Goal: Contribute content

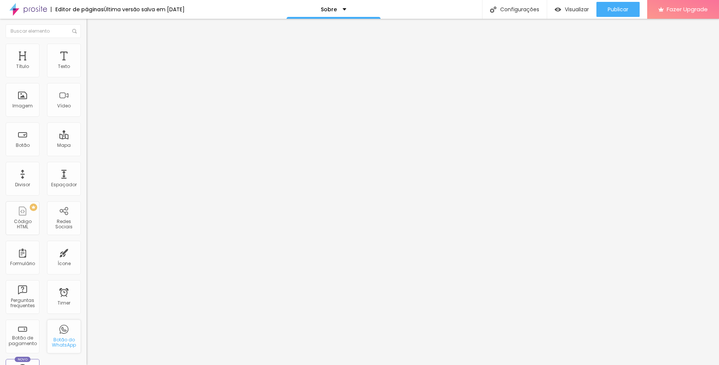
click at [61, 332] on div "Botão do WhatsApp" at bounding box center [64, 337] width 34 height 34
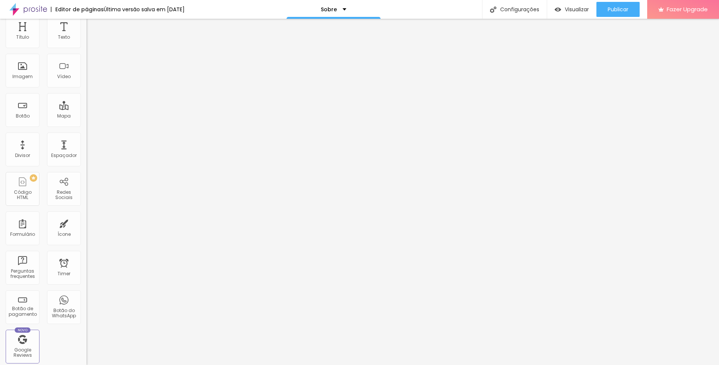
scroll to position [75, 0]
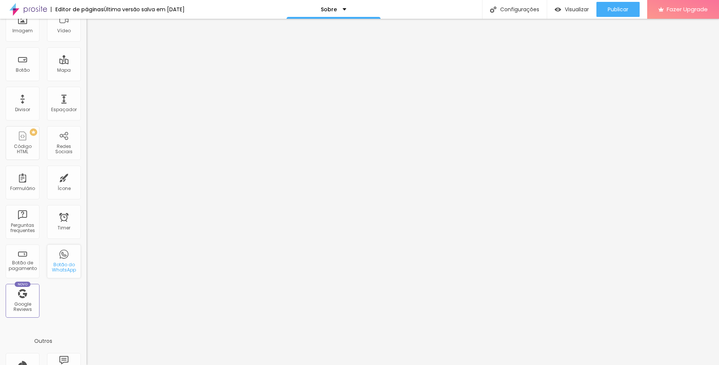
click at [61, 265] on div "Botão do WhatsApp" at bounding box center [64, 267] width 30 height 11
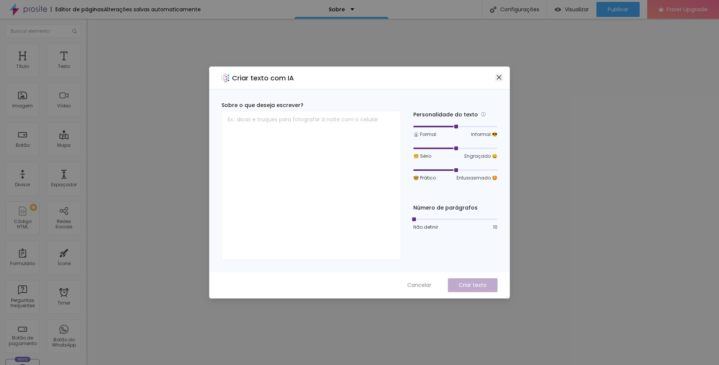
click at [497, 79] on icon "close" at bounding box center [499, 77] width 5 height 5
click at [315, 126] on textarea at bounding box center [311, 186] width 180 height 150
paste textarea "Sou fotógrafo com um olhar diferente, de como a maioria das pessoas ve uma mulh…"
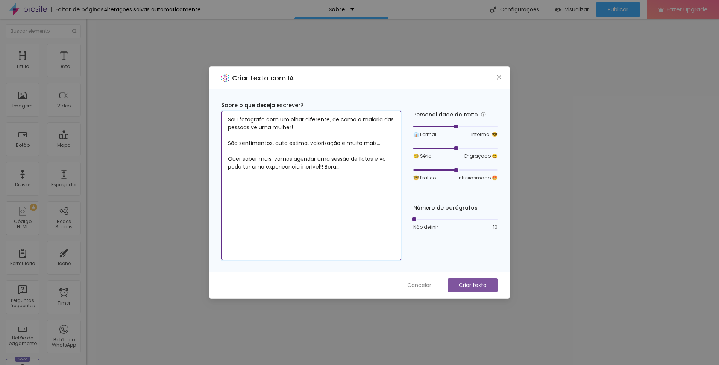
type textarea "Sou fotógrafo com um olhar diferente, de como a maioria das pessoas ve uma mulh…"
click at [478, 283] on p "Criar texto" at bounding box center [473, 286] width 28 height 8
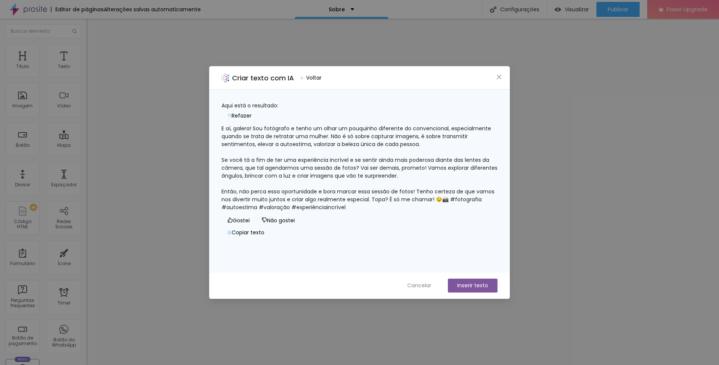
click at [474, 285] on button "Inserir texto" at bounding box center [473, 286] width 50 height 14
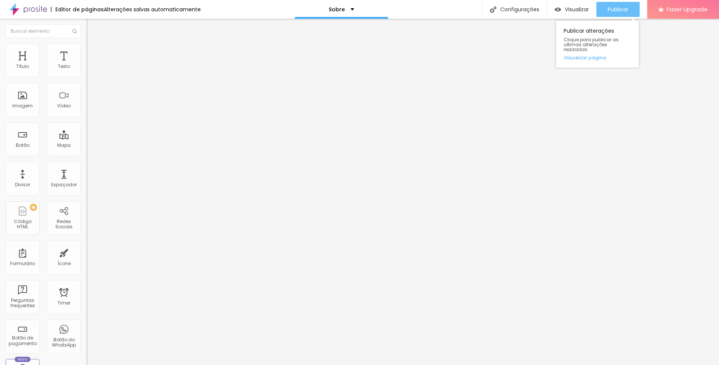
click at [616, 11] on span "Publicar" at bounding box center [618, 9] width 21 height 6
click at [62, 334] on div "Botão do WhatsApp" at bounding box center [64, 337] width 34 height 34
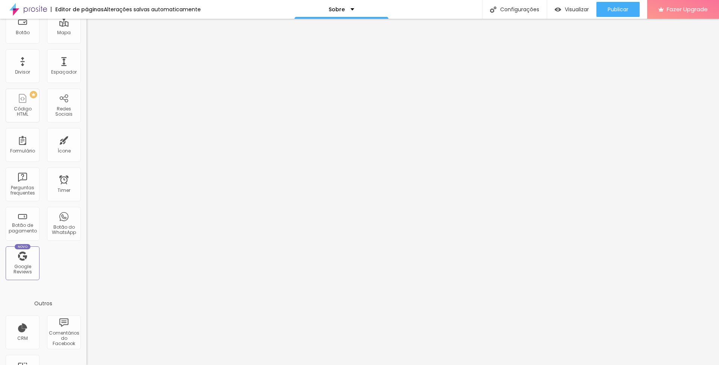
scroll to position [142, 0]
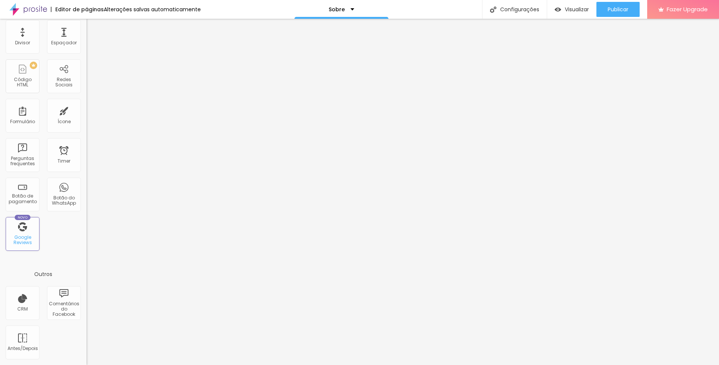
click at [25, 232] on div "Novo Google Reviews" at bounding box center [23, 234] width 34 height 34
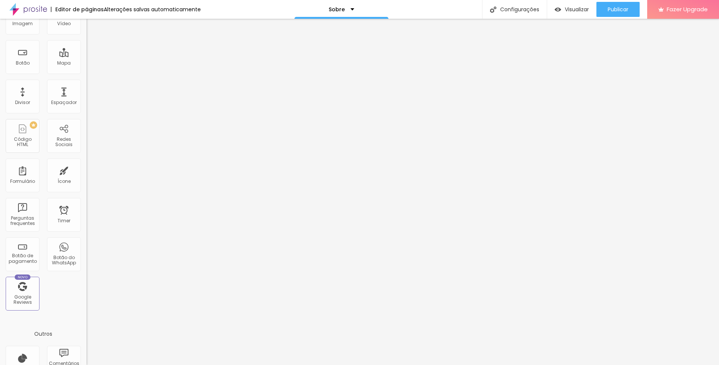
scroll to position [0, 0]
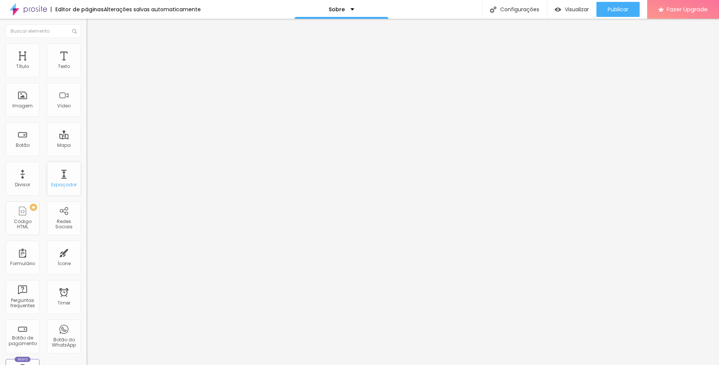
click at [58, 183] on div "Espaçador" at bounding box center [64, 184] width 26 height 5
click at [527, 7] on div "Configurações" at bounding box center [514, 9] width 65 height 19
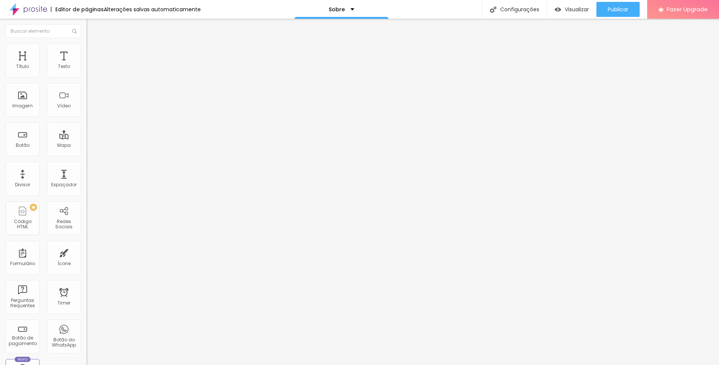
type textarea "Diferenciado, olhar diferente"
type textarea "Um pouco sobre [PERSON_NAME]"
